Goal: Information Seeking & Learning: Find specific fact

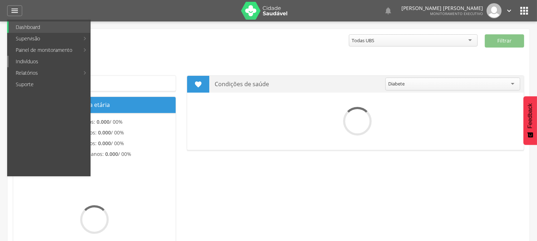
click at [35, 58] on link "Indivíduos" at bounding box center [50, 61] width 82 height 11
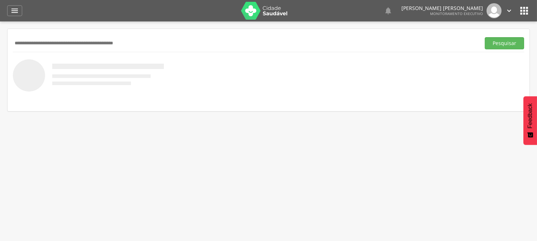
click at [60, 46] on input "text" at bounding box center [245, 43] width 464 height 12
type input "**********"
click at [484, 37] on button "Pesquisar" at bounding box center [503, 43] width 39 height 12
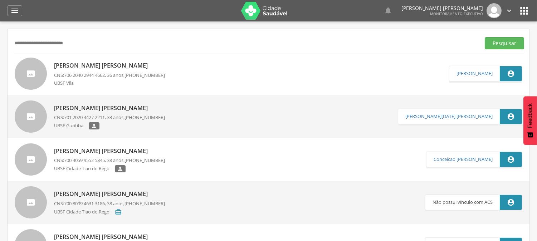
click at [69, 69] on p "[PERSON_NAME]" at bounding box center [109, 65] width 111 height 8
type input "**********"
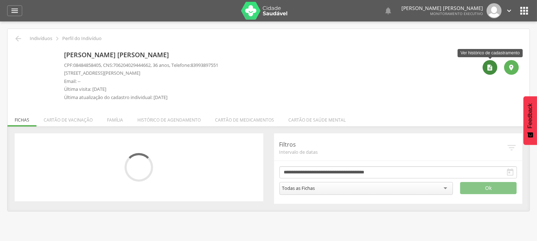
click at [491, 67] on icon "" at bounding box center [489, 67] width 7 height 7
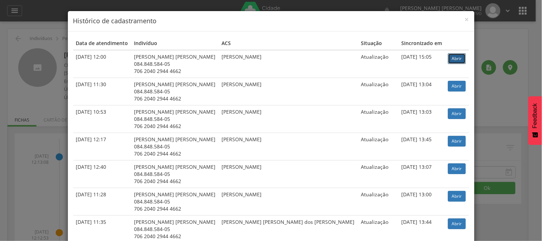
click at [448, 57] on link "Abrir" at bounding box center [457, 58] width 18 height 11
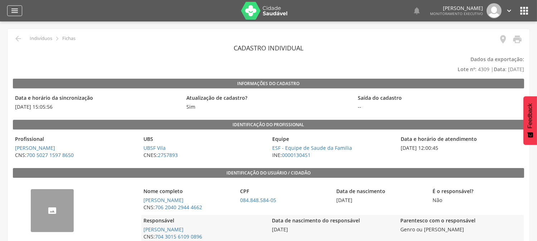
click at [16, 12] on icon "" at bounding box center [14, 10] width 9 height 9
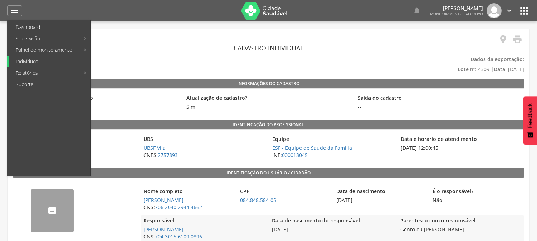
click at [23, 63] on link "Indivíduos" at bounding box center [50, 61] width 82 height 11
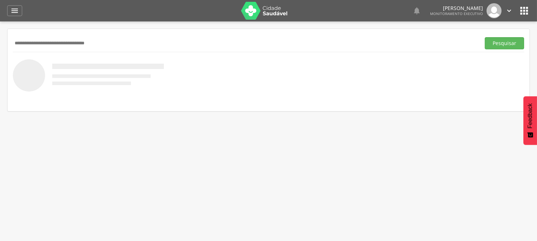
type input "**********"
click at [484, 37] on button "Pesquisar" at bounding box center [503, 43] width 39 height 12
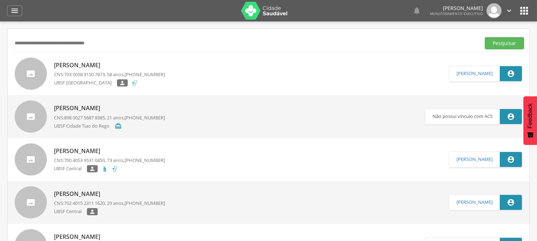
drag, startPoint x: 123, startPoint y: 44, endPoint x: 0, endPoint y: 44, distance: 123.0
click at [0, 44] on div " Supervisão  Distritos  Ubs Coordenador: - Queimadas / PB Intervalo de Tempo…" at bounding box center [268, 141] width 537 height 241
type input "**********"
click at [484, 37] on button "Pesquisar" at bounding box center [503, 43] width 39 height 12
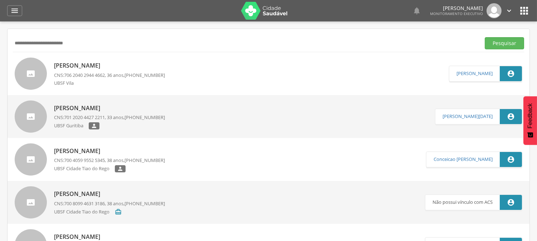
click at [110, 62] on p "[PERSON_NAME]" at bounding box center [109, 65] width 111 height 8
type input "**********"
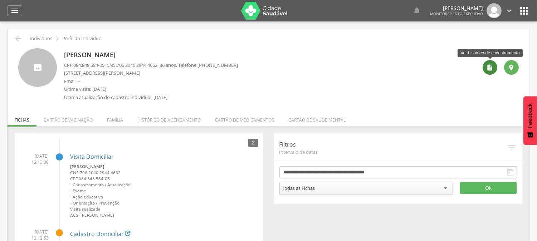
click at [496, 69] on div "" at bounding box center [489, 67] width 15 height 15
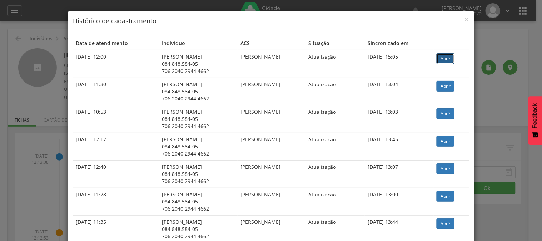
click at [453, 60] on link "Abrir" at bounding box center [446, 58] width 18 height 11
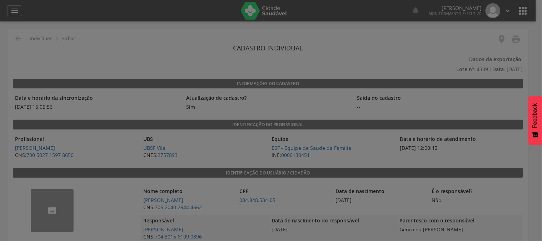
click at [333, 28] on div at bounding box center [271, 120] width 542 height 241
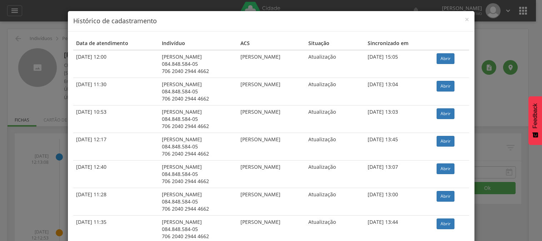
click at [467, 18] on div "× Histórico de cadastramento" at bounding box center [271, 21] width 407 height 20
click at [466, 18] on span "×" at bounding box center [467, 19] width 4 height 10
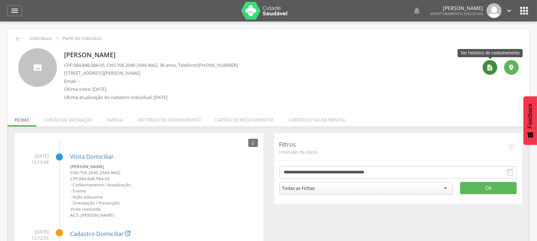
click at [491, 71] on div "" at bounding box center [489, 67] width 15 height 15
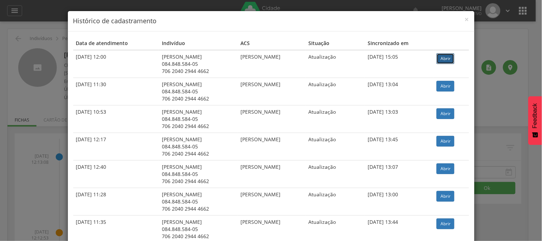
click at [448, 60] on link "Abrir" at bounding box center [446, 58] width 18 height 11
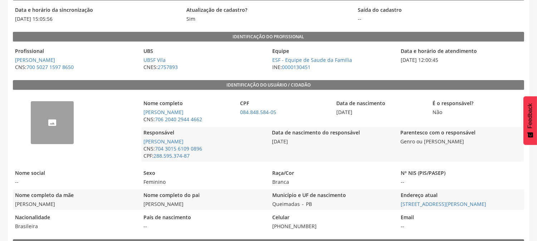
scroll to position [89, 0]
